Goal: Information Seeking & Learning: Learn about a topic

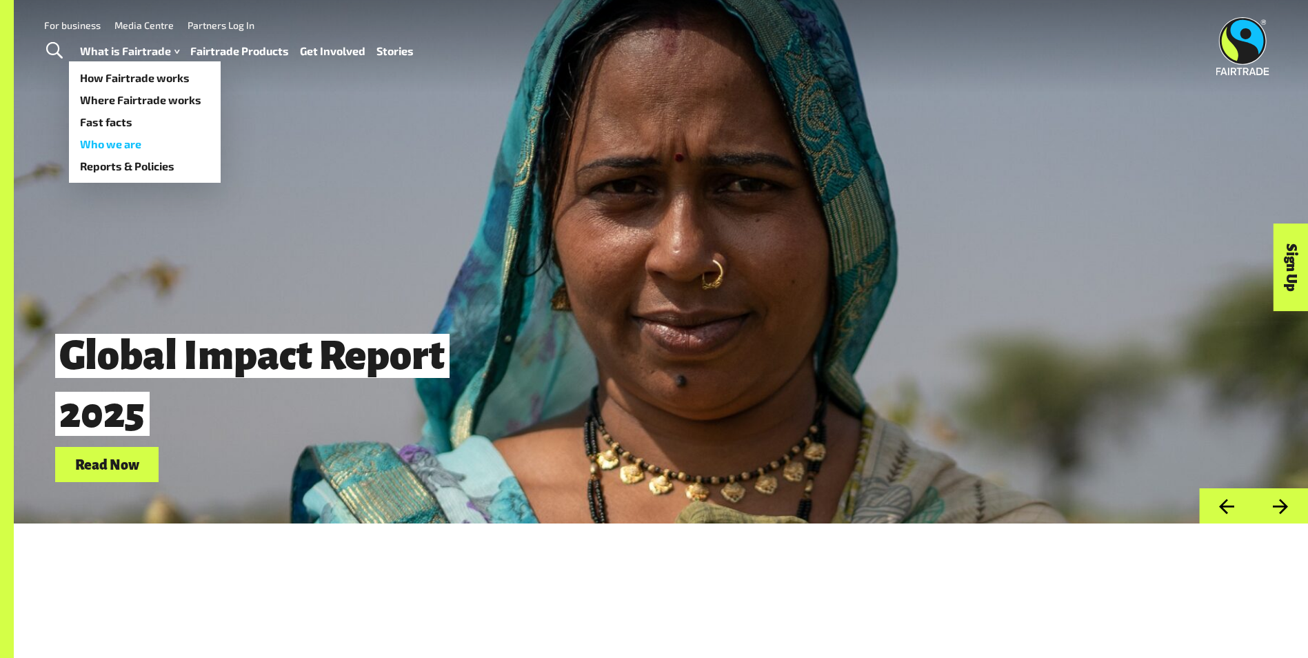
click at [120, 147] on link "Who we are" at bounding box center [145, 144] width 152 height 22
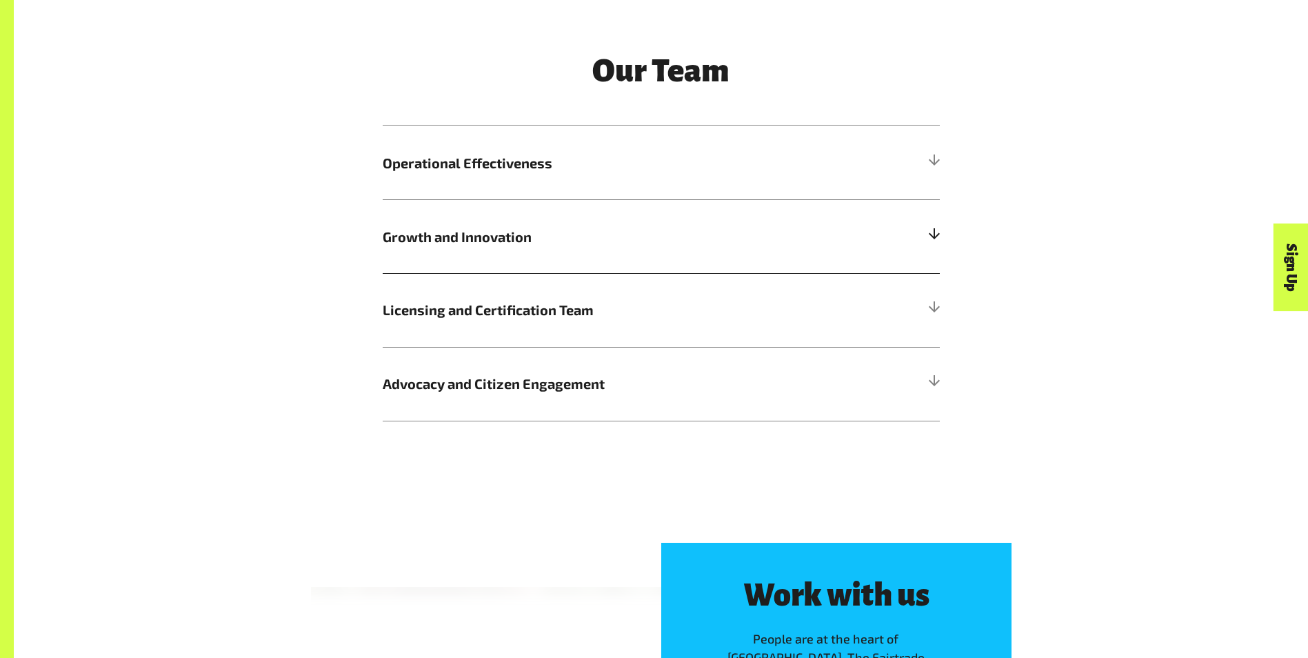
scroll to position [1724, 0]
click at [931, 161] on div at bounding box center [933, 162] width 12 height 12
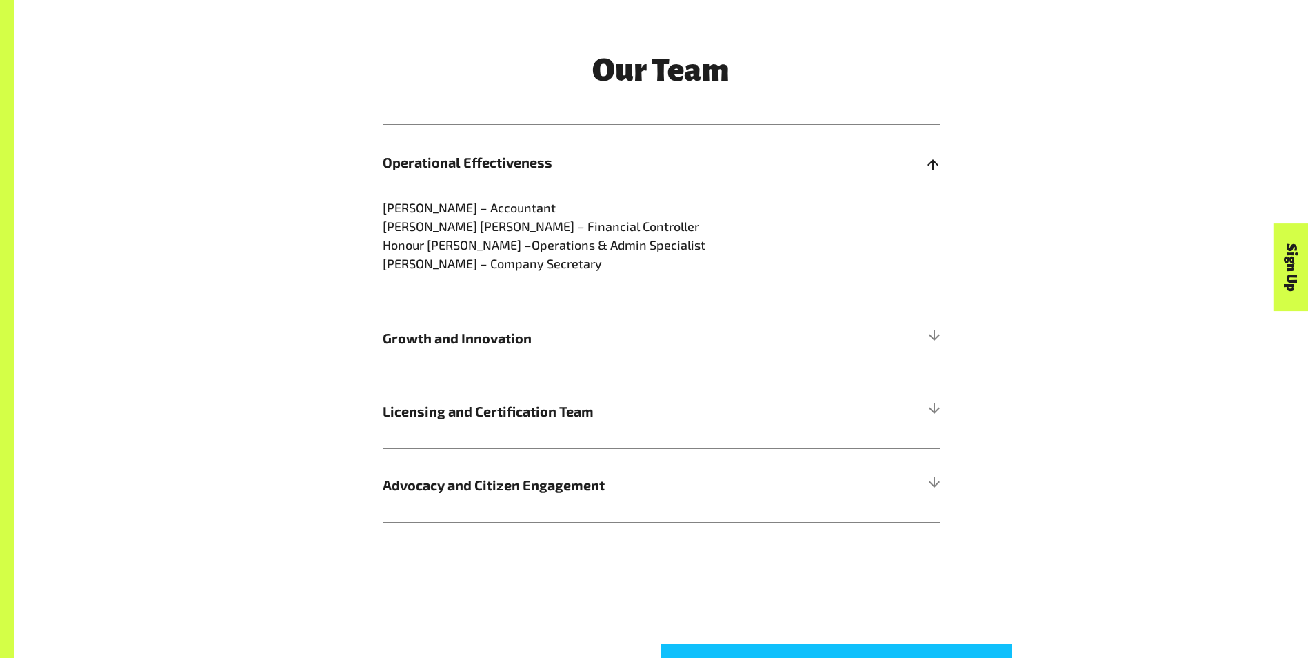
click at [931, 161] on div at bounding box center [933, 162] width 12 height 12
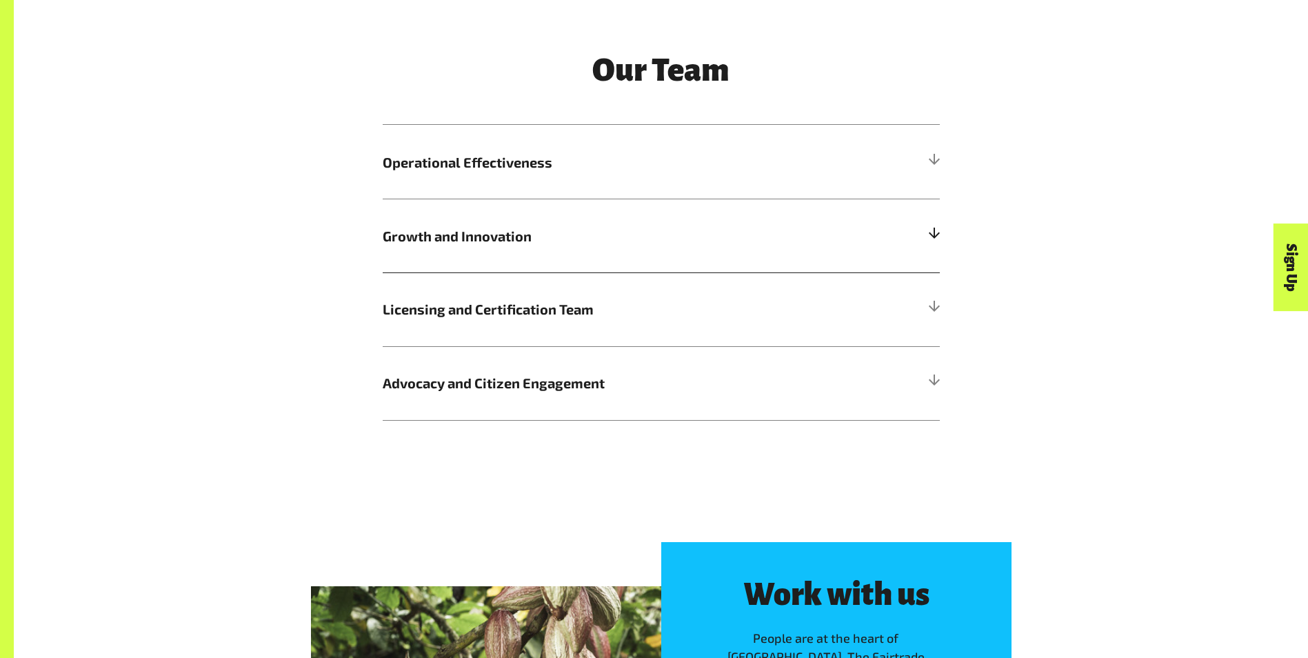
click at [927, 234] on h5 "Growth and Innovation" at bounding box center [661, 236] width 557 height 74
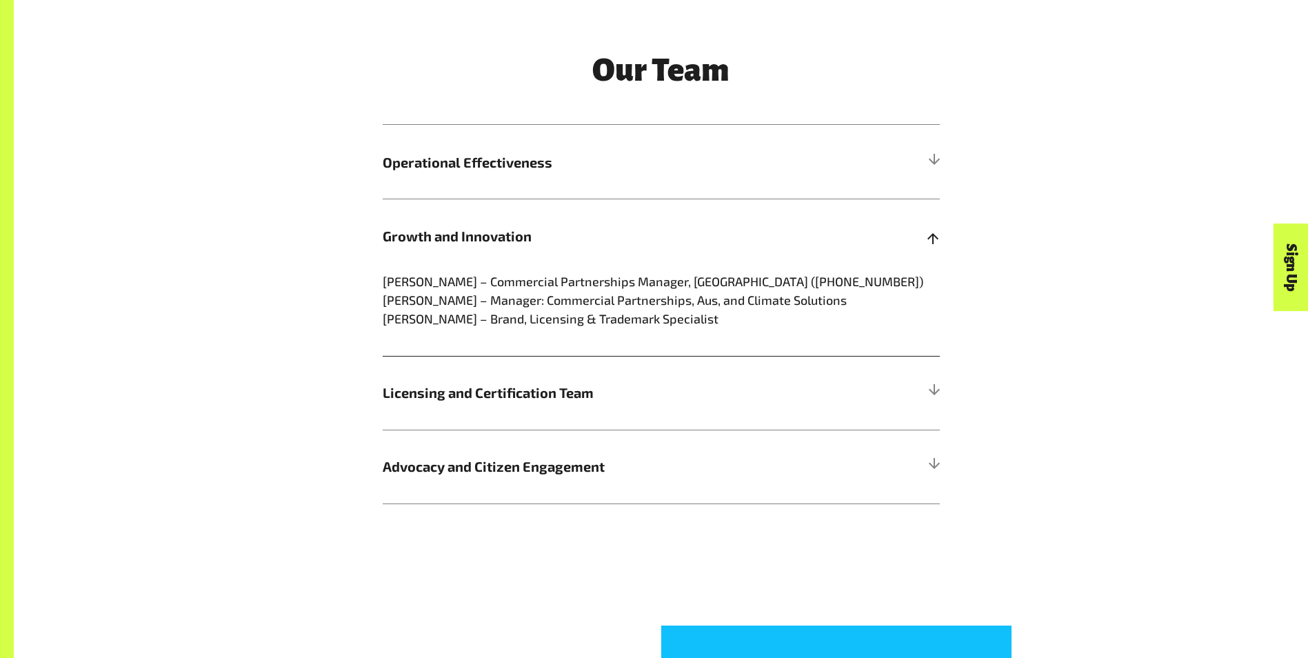
click at [927, 234] on div at bounding box center [933, 236] width 12 height 12
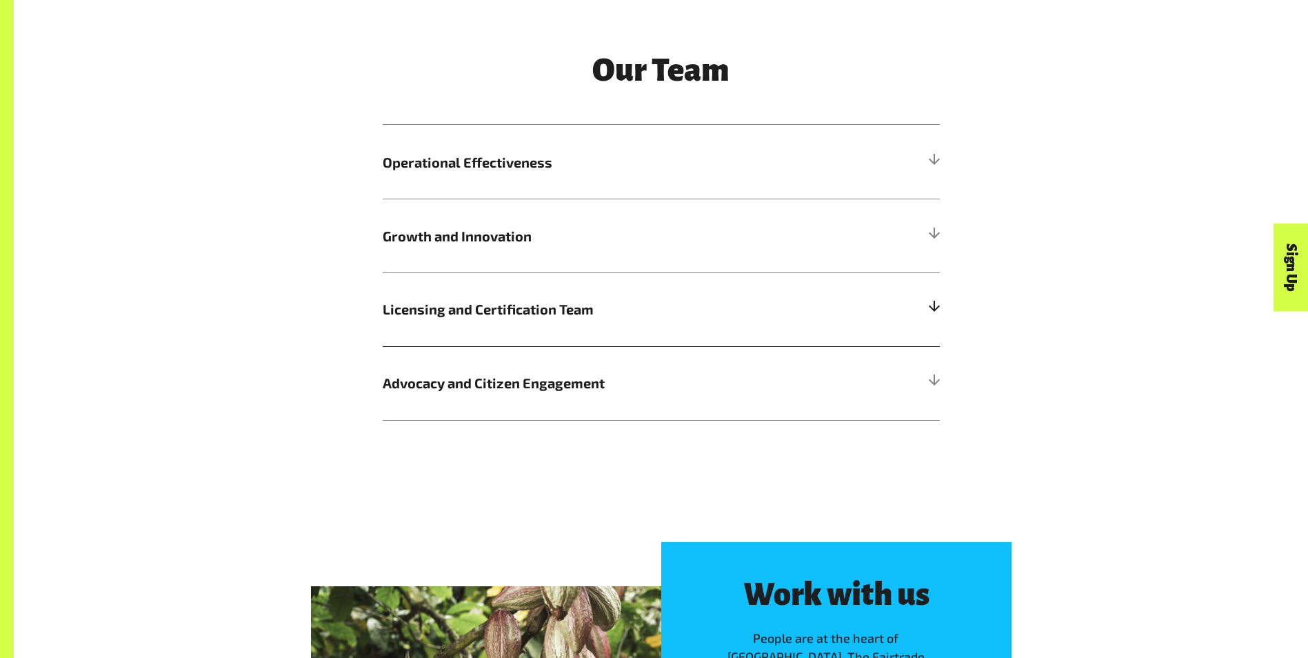
click at [923, 311] on h5 "Licensing and Certification Team" at bounding box center [661, 309] width 557 height 74
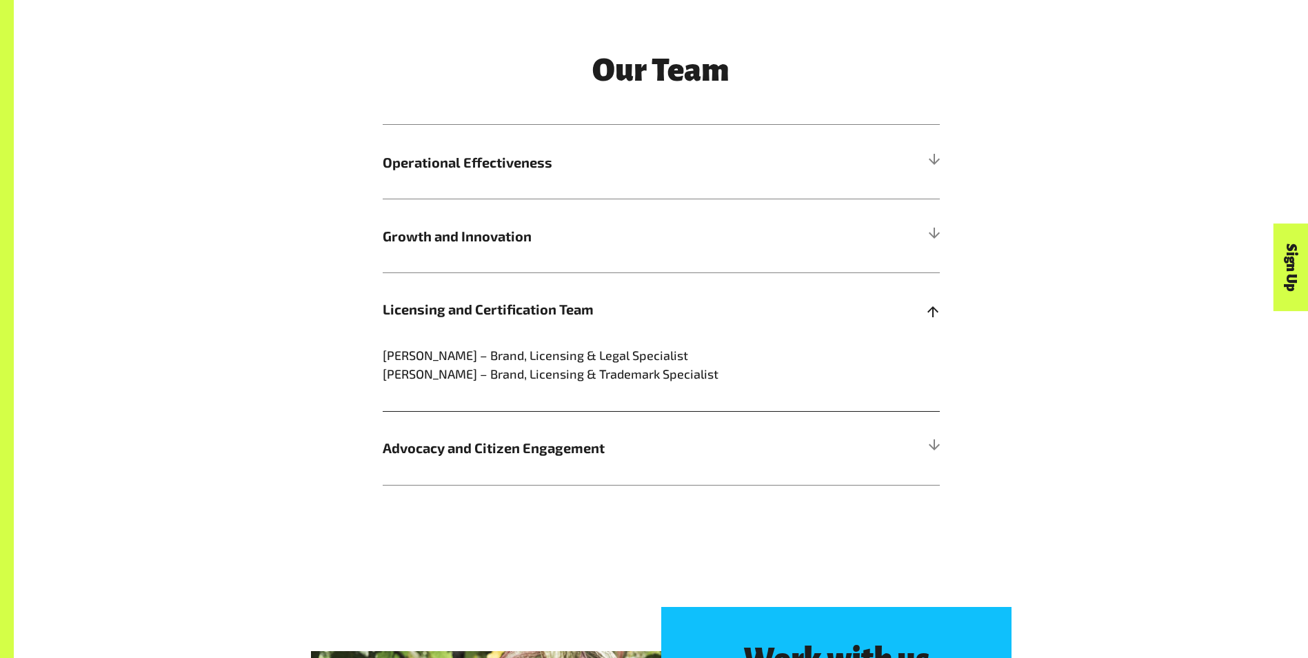
click at [923, 311] on h5 "Licensing and Certification Team" at bounding box center [661, 309] width 557 height 74
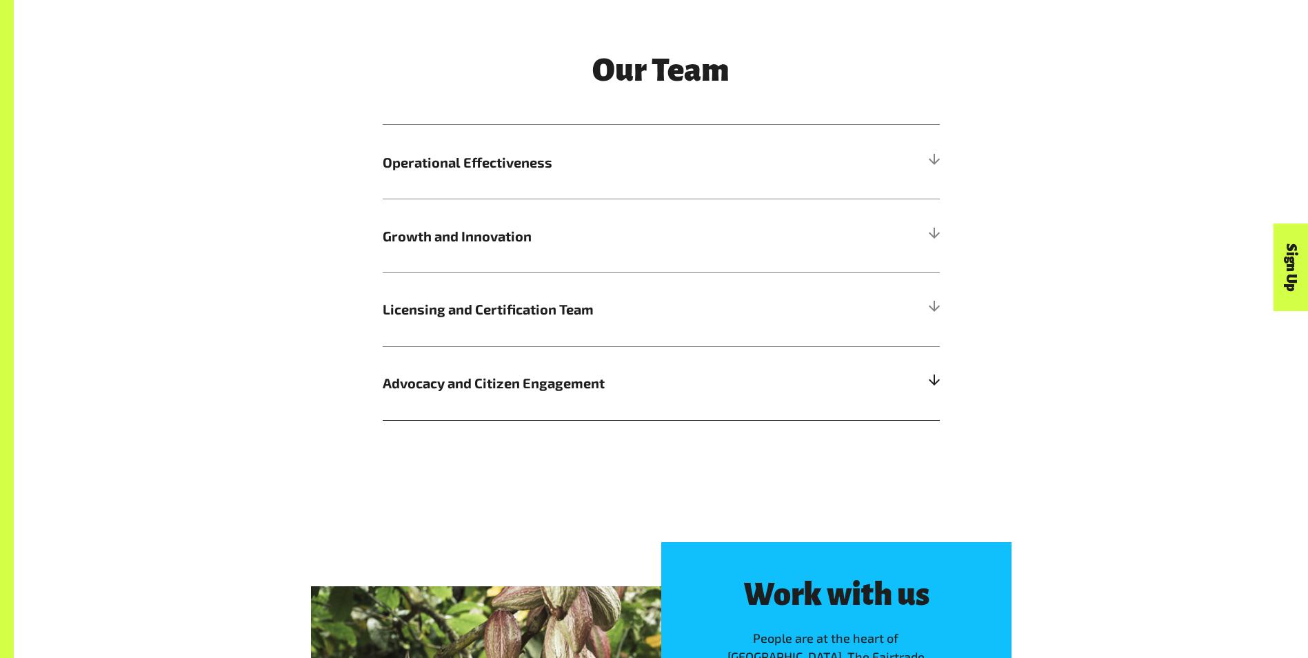
click at [926, 386] on h5 "Advocacy and Citizen Engagement" at bounding box center [661, 383] width 557 height 74
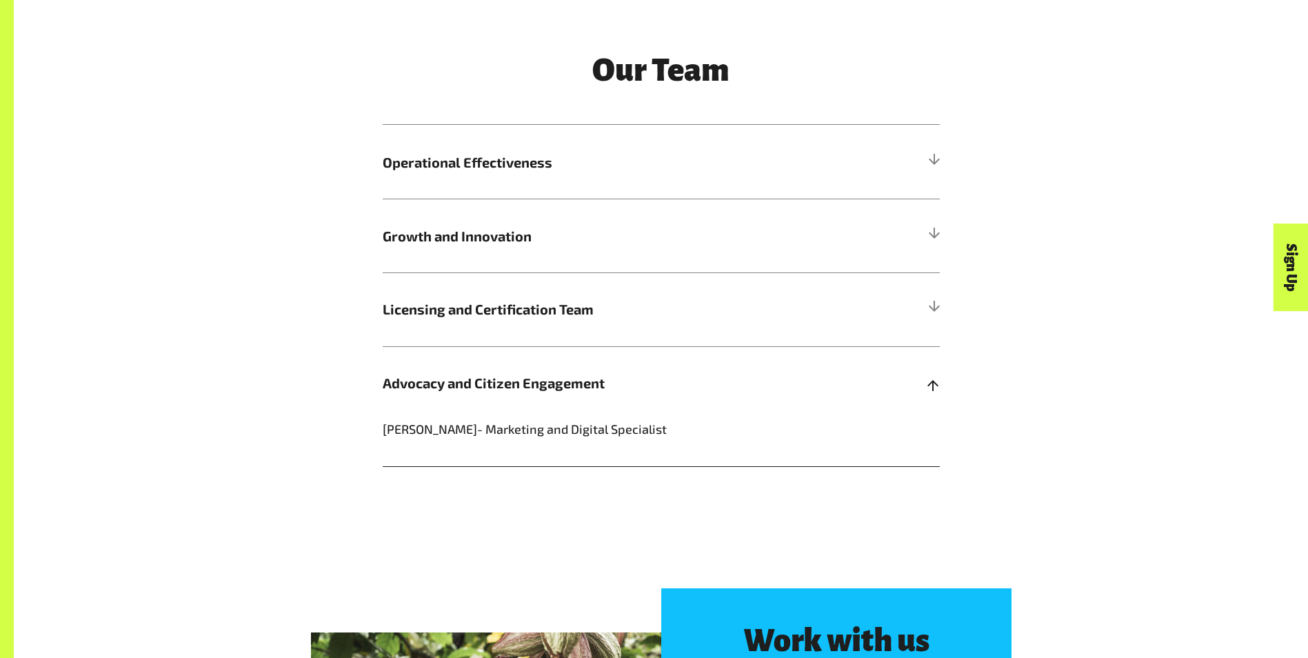
click at [926, 386] on h5 "Advocacy and Citizen Engagement" at bounding box center [661, 383] width 557 height 74
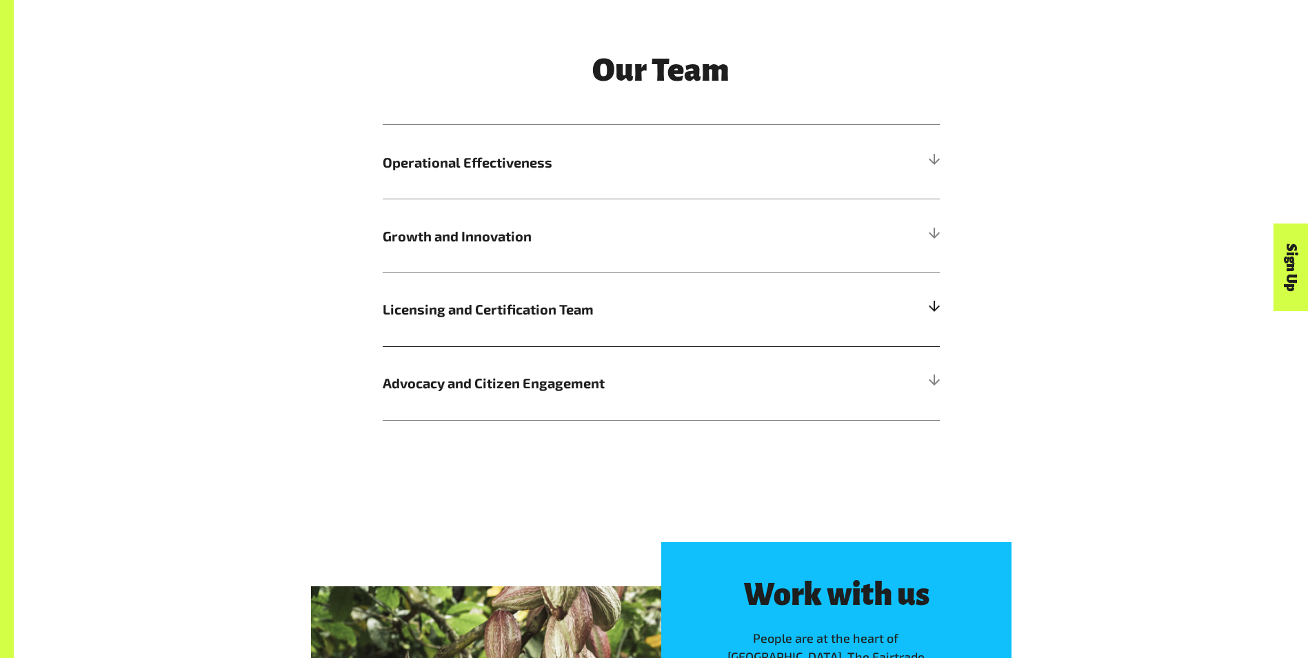
click at [925, 319] on h5 "Licensing and Certification Team" at bounding box center [661, 309] width 557 height 74
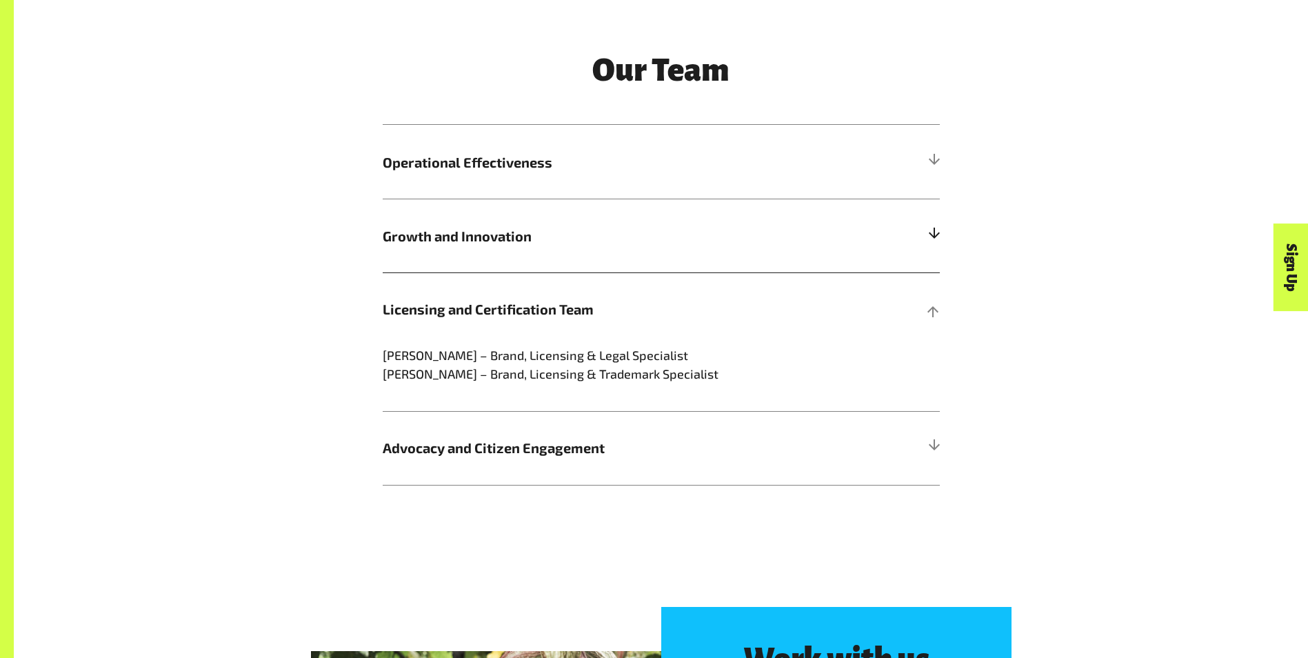
click at [916, 246] on h5 "Growth and Innovation" at bounding box center [661, 236] width 557 height 74
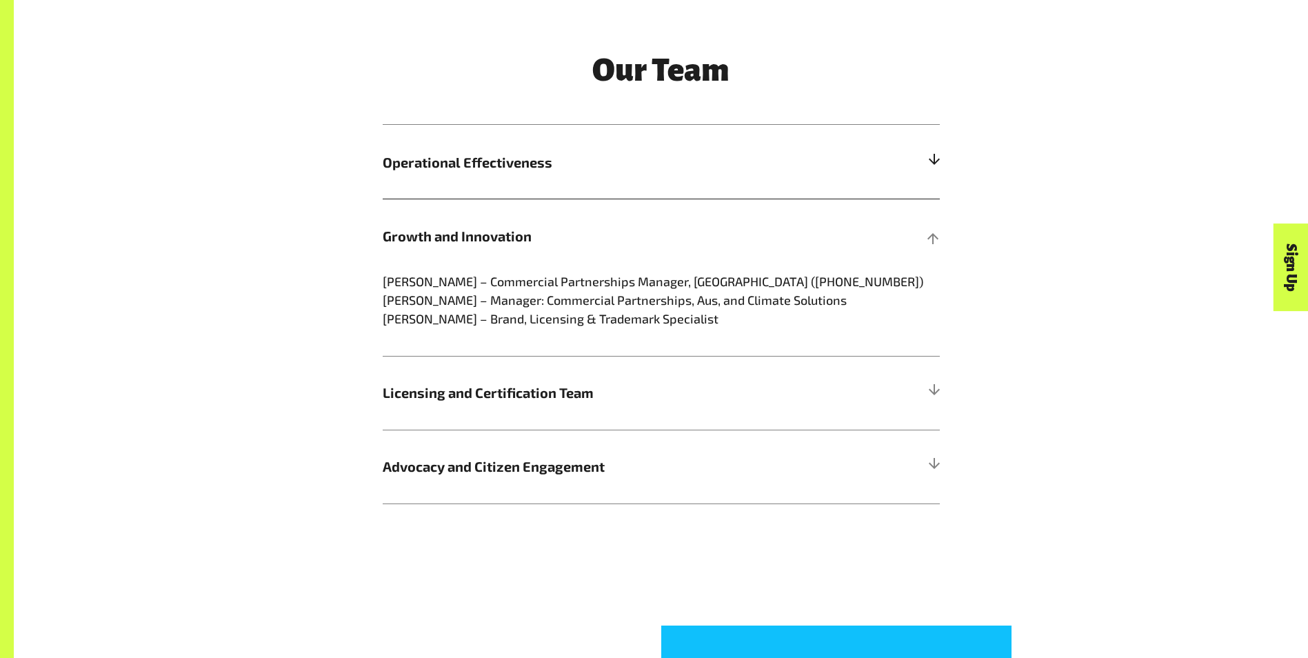
click at [934, 160] on div at bounding box center [933, 162] width 12 height 12
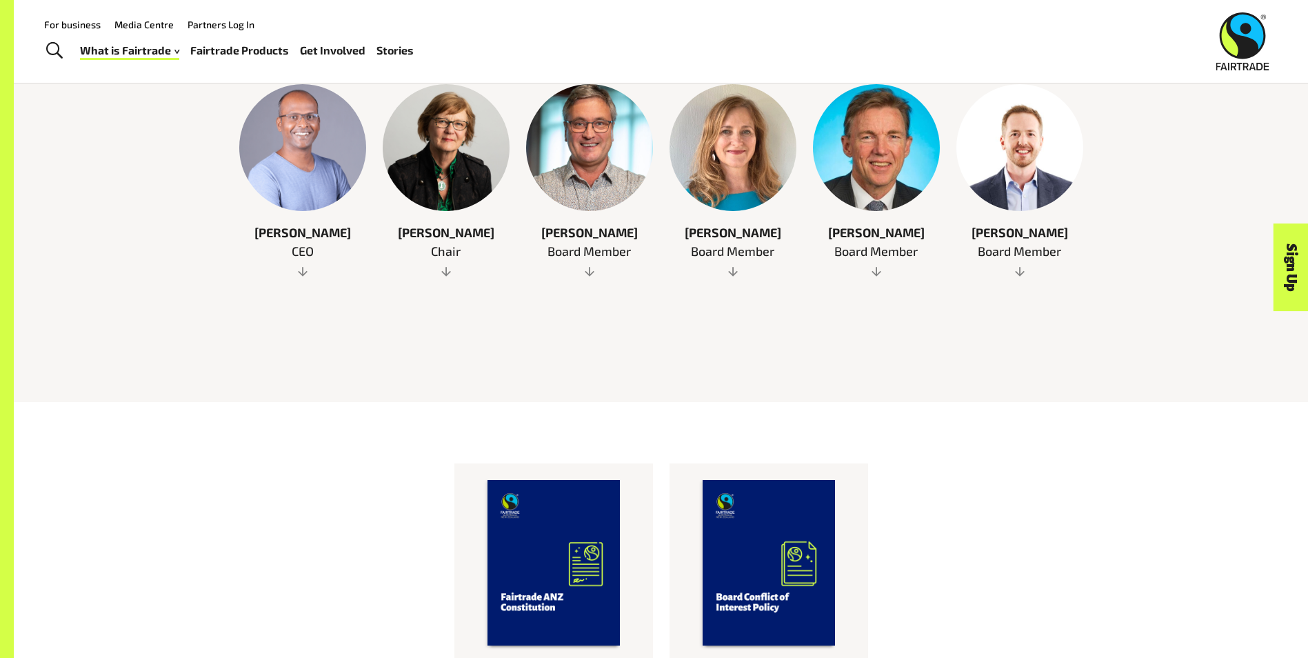
scroll to position [690, 0]
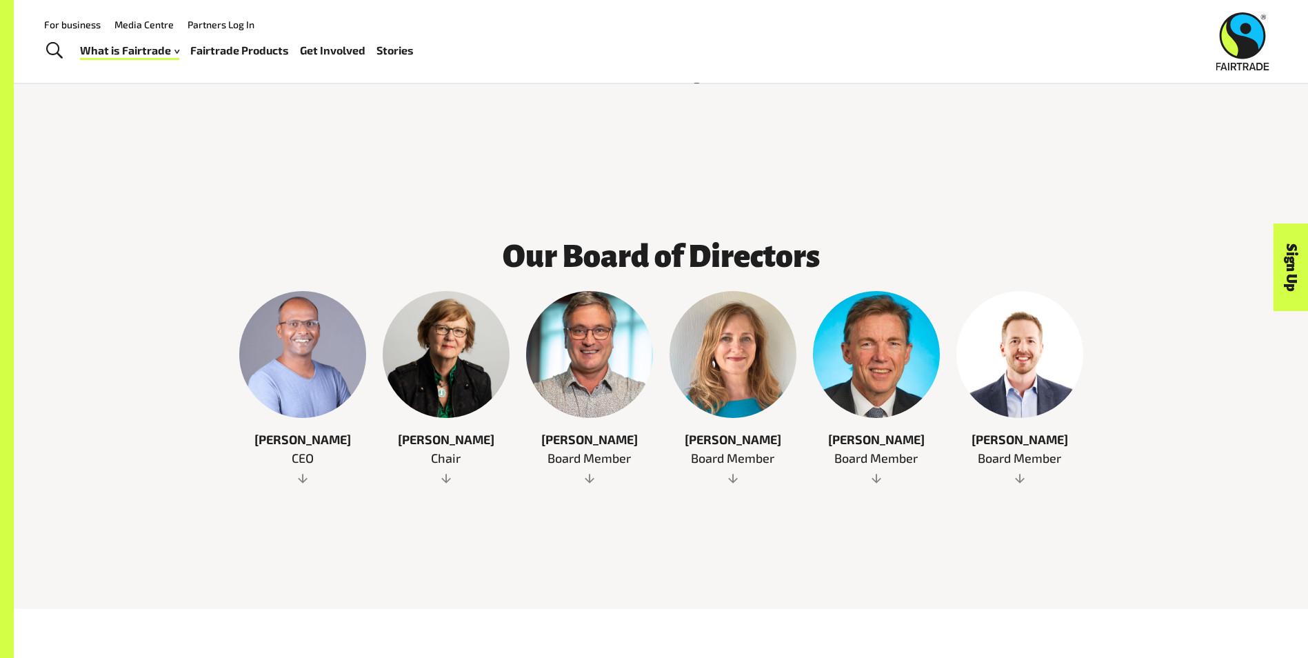
click at [259, 354] on div at bounding box center [302, 354] width 127 height 127
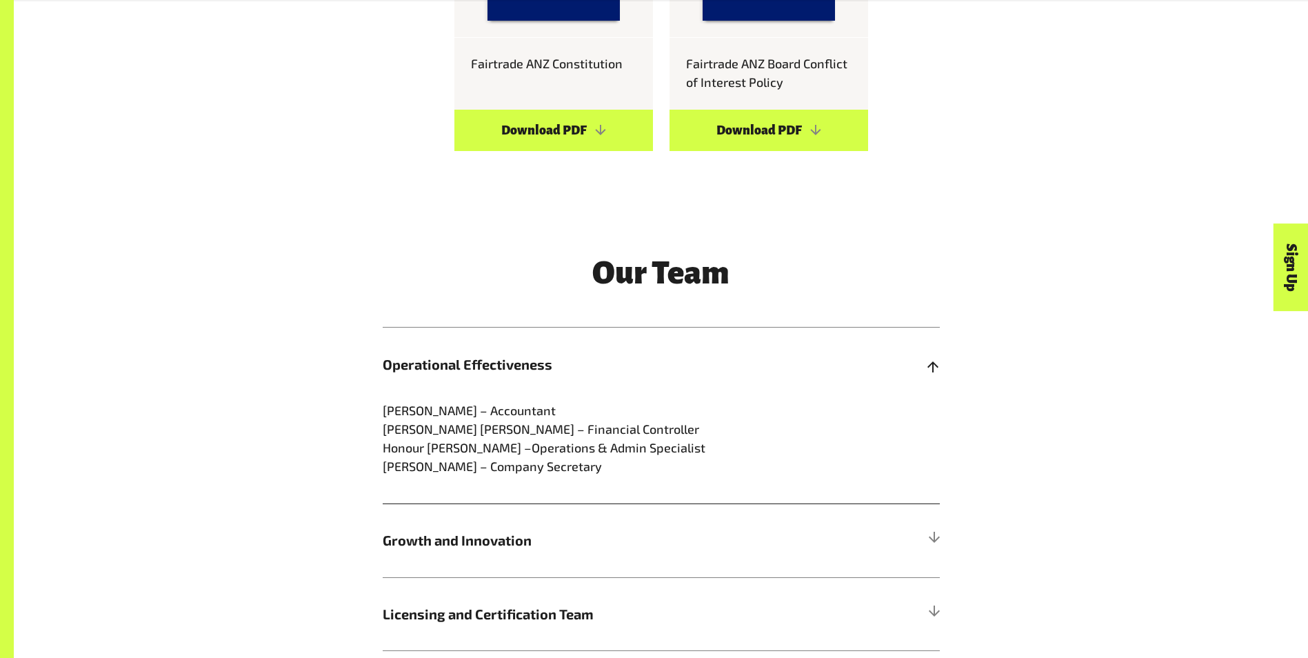
scroll to position [2138, 0]
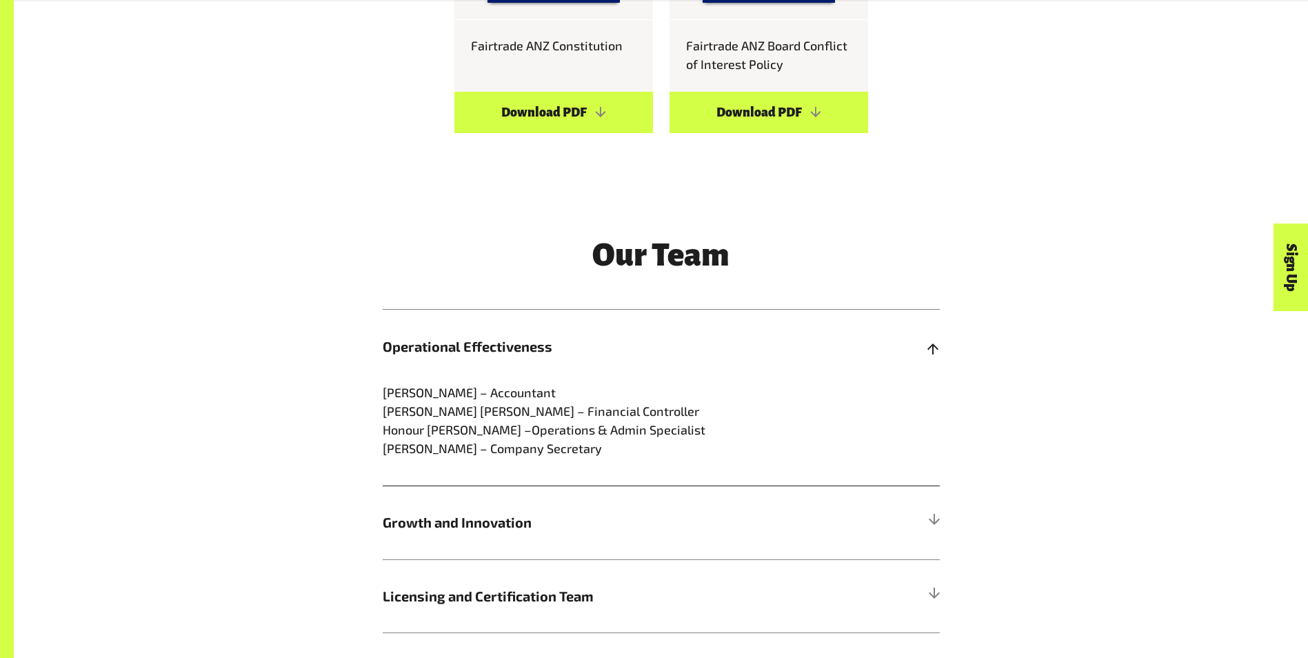
click at [450, 383] on p "Camille Alitagtag – Accountant Michael Zhu – Financial Controller Honour Musuku…" at bounding box center [661, 420] width 557 height 74
click at [532, 403] on span "Zhu – Financial Controller" at bounding box center [589, 410] width 219 height 15
drag, startPoint x: 543, startPoint y: 401, endPoint x: 537, endPoint y: 397, distance: 7.5
click at [542, 401] on p "Camille Alitagtag – Accountant Michael Zhu – Financial Controller Honour Musuku…" at bounding box center [661, 420] width 557 height 74
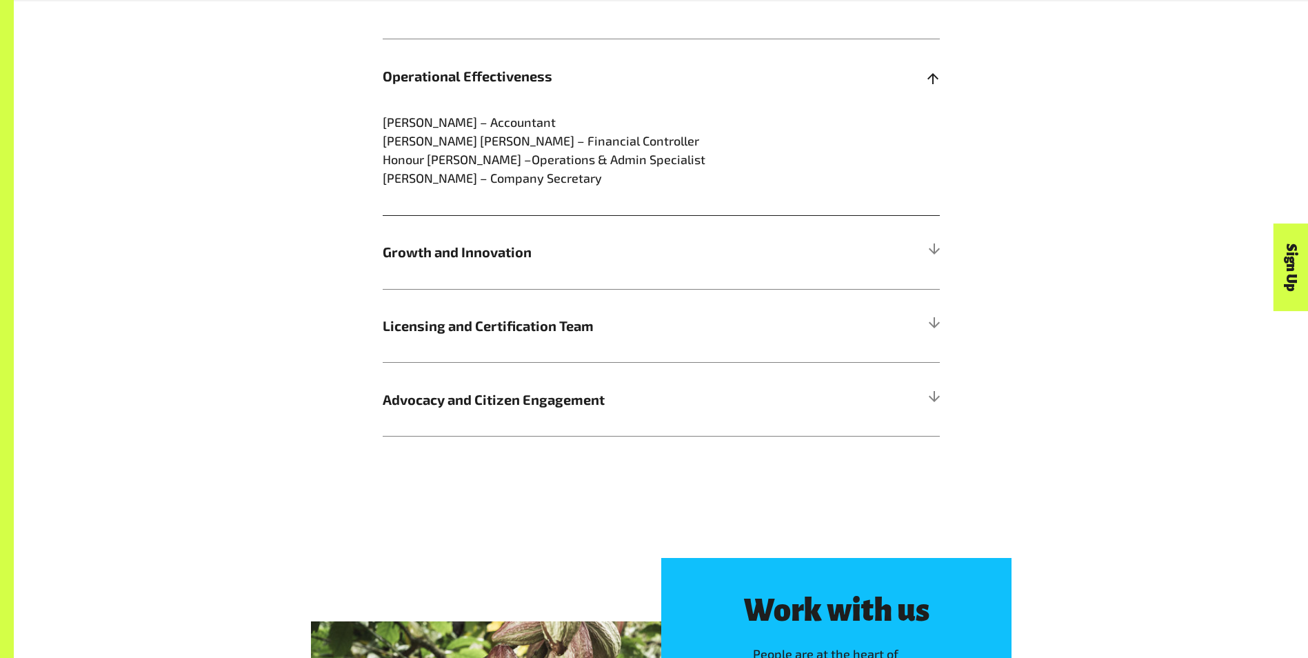
scroll to position [2413, 0]
